Goal: Information Seeking & Learning: Learn about a topic

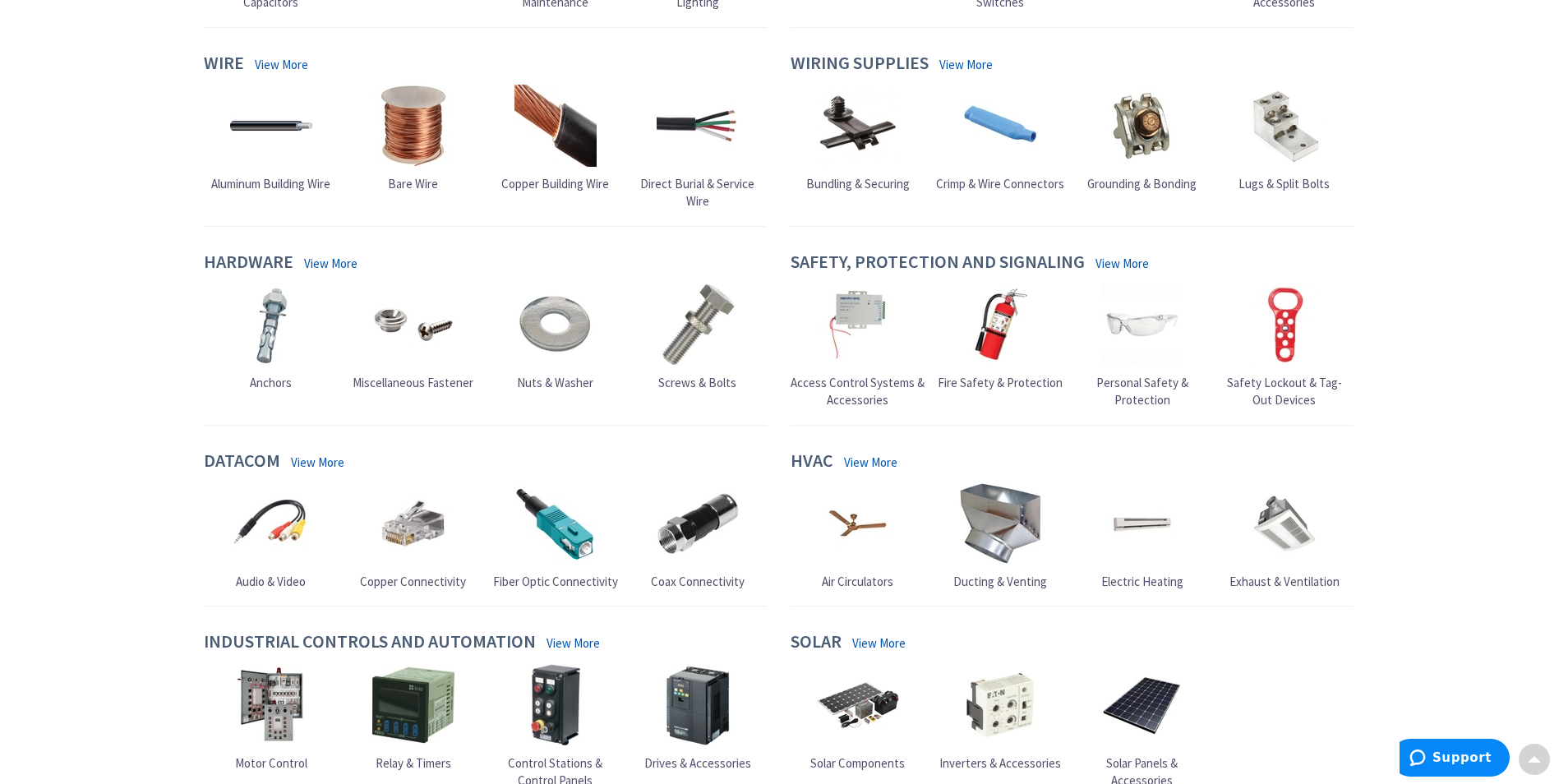
scroll to position [1500, 0]
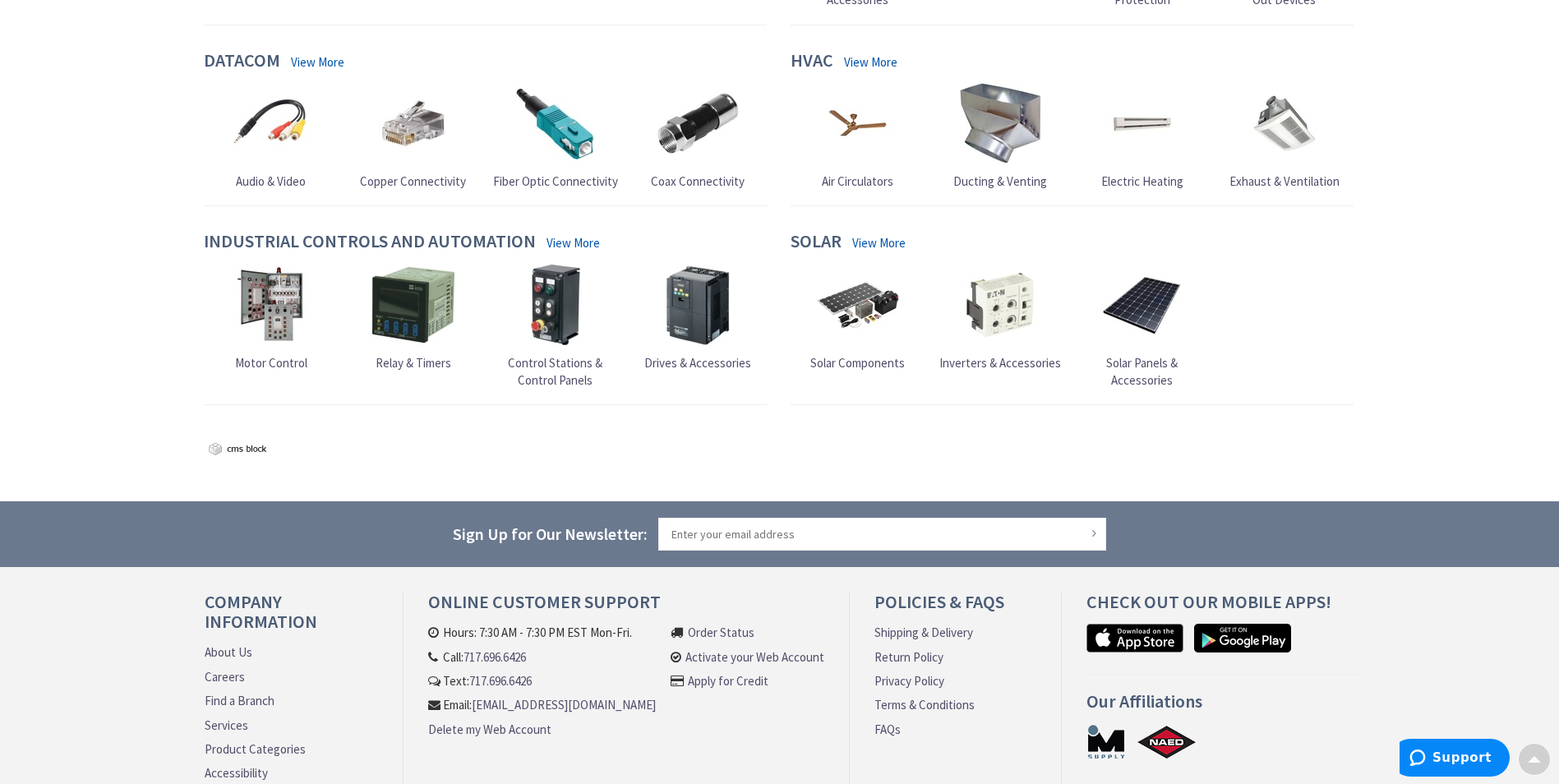
type input "[GEOGRAPHIC_DATA], [STREET_ADDRESS]"
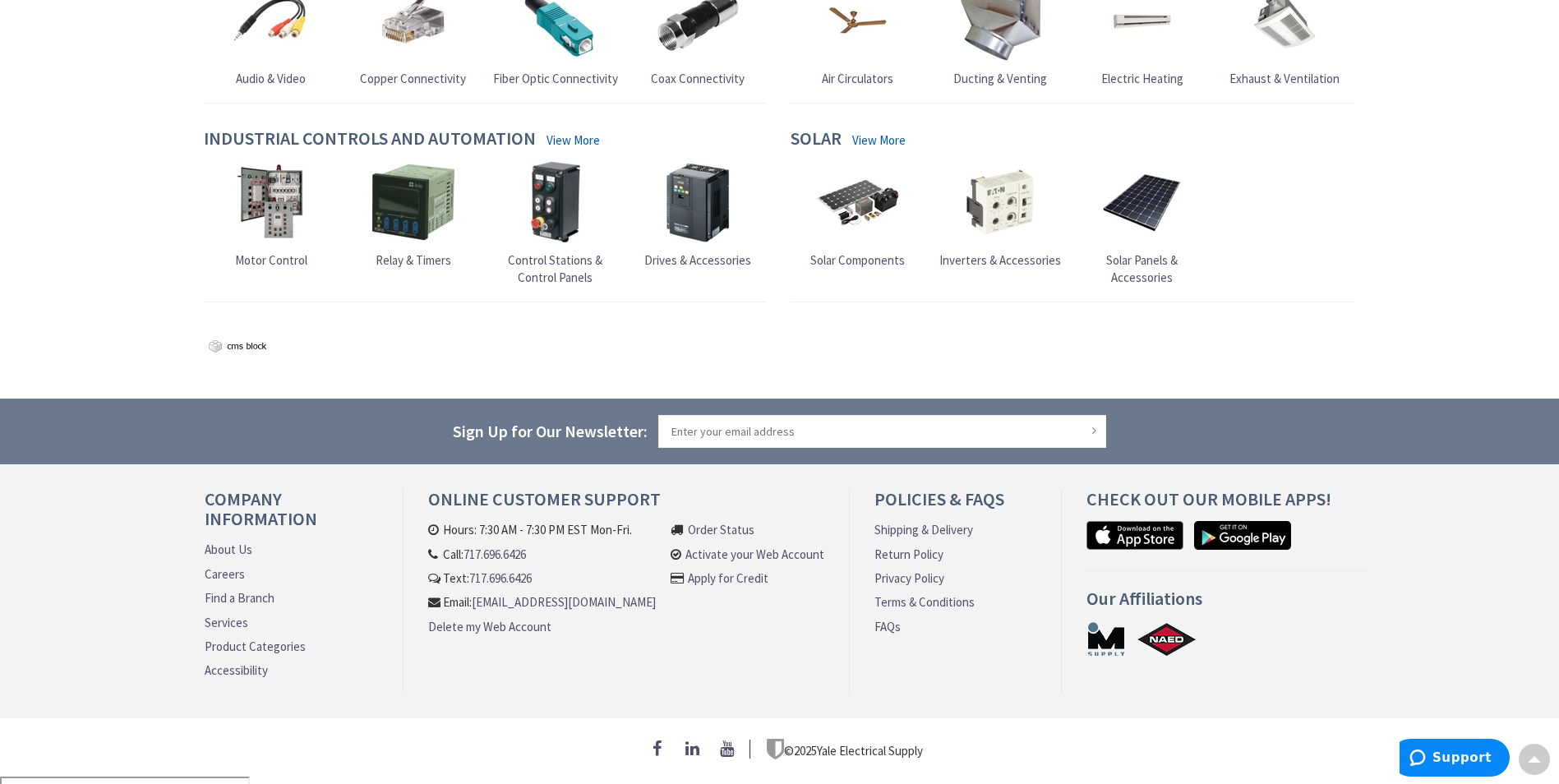
click at [226, 556] on link "About Us" at bounding box center [228, 549] width 48 height 17
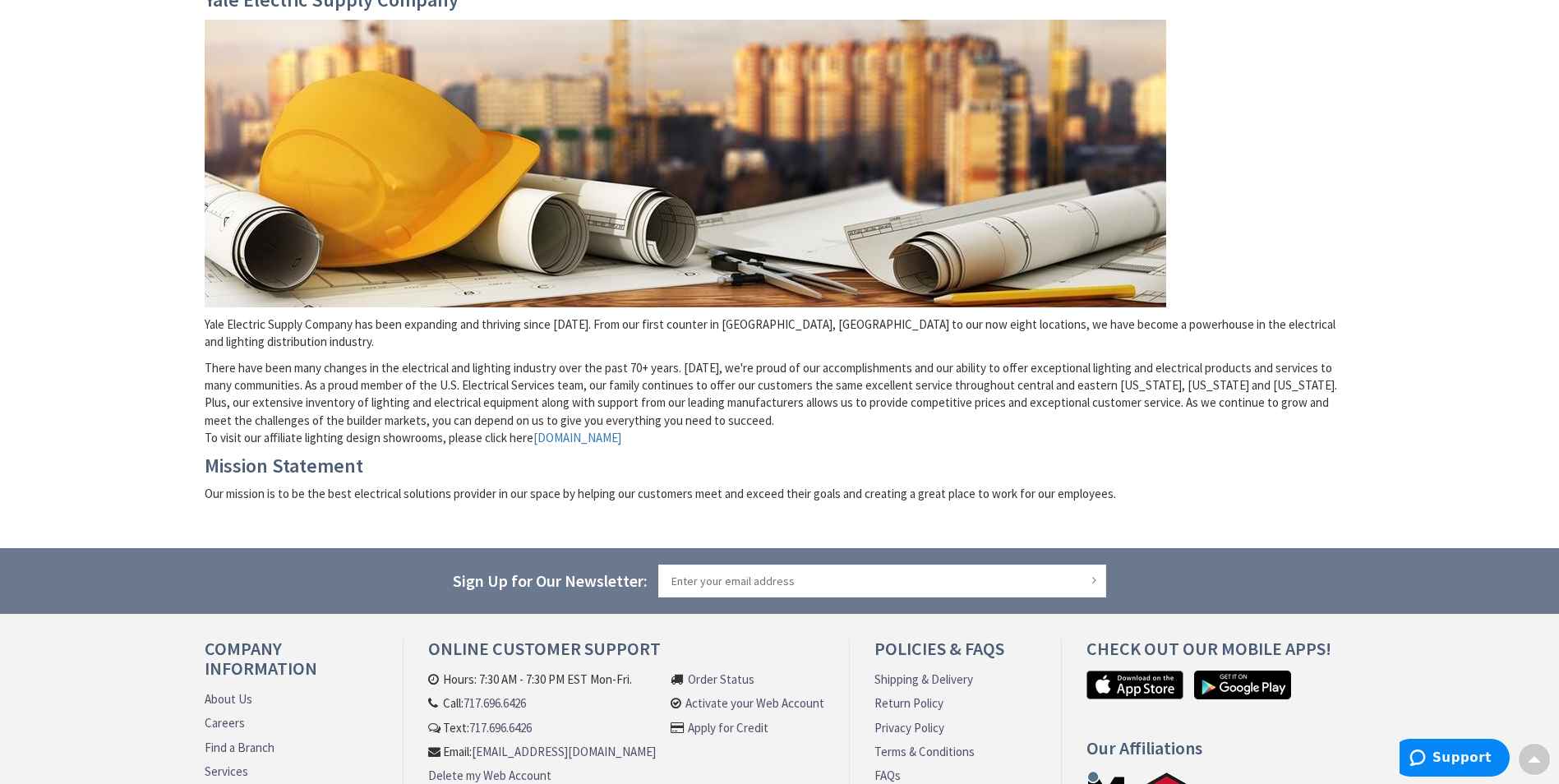
scroll to position [382, 0]
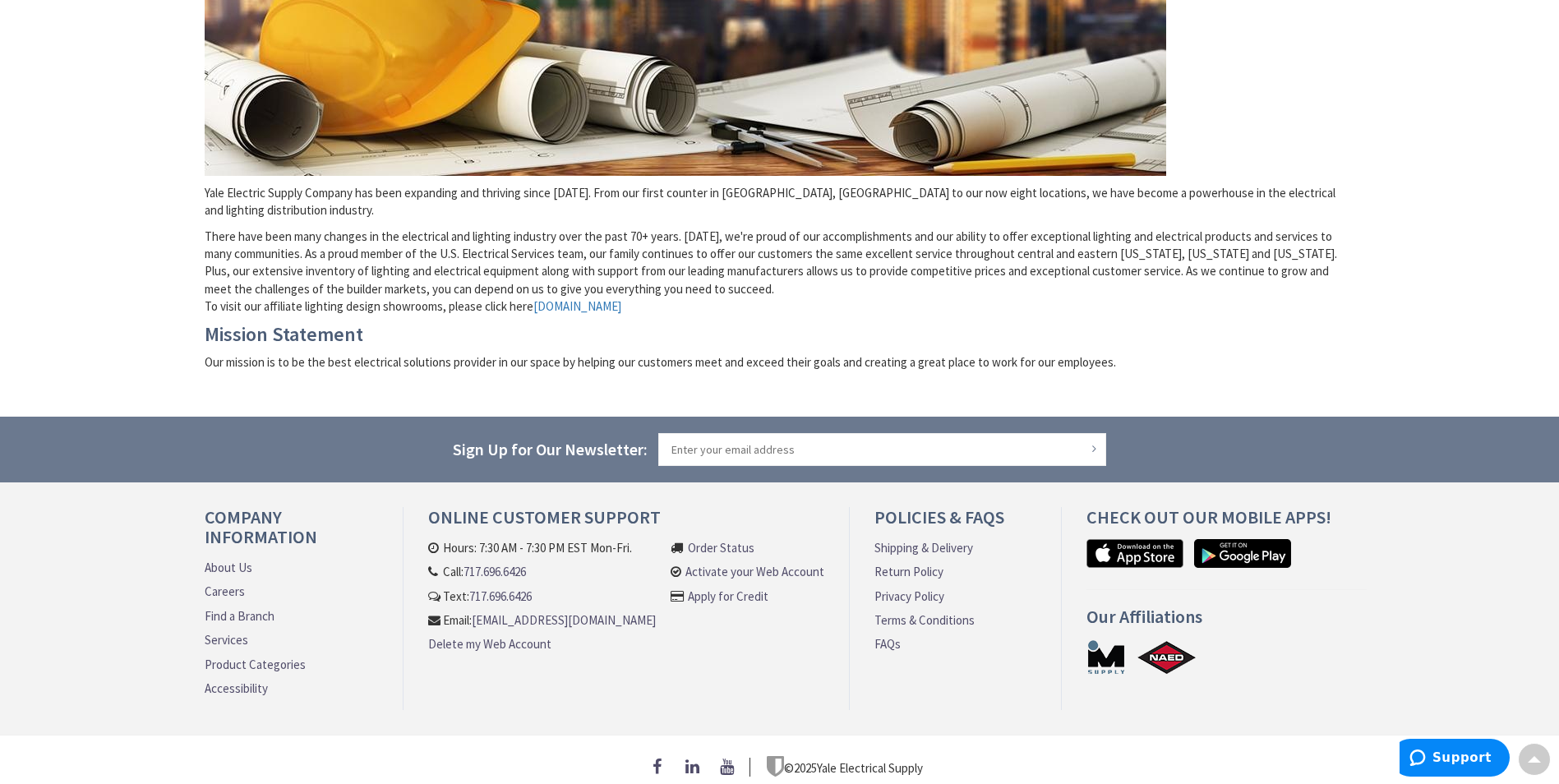
click at [888, 635] on link "FAQs" at bounding box center [888, 644] width 26 height 17
click at [0, 783] on div at bounding box center [0, 794] width 0 height 0
